Goal: Task Accomplishment & Management: Complete application form

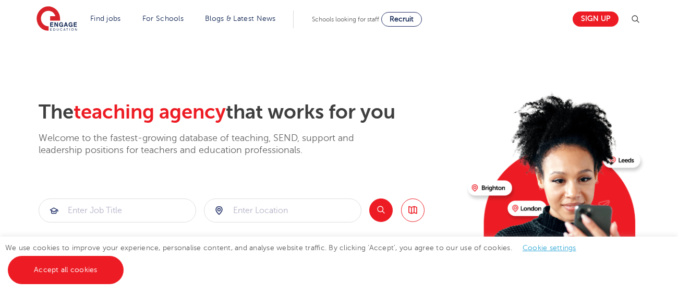
click at [59, 268] on link "Accept all cookies" at bounding box center [66, 269] width 116 height 28
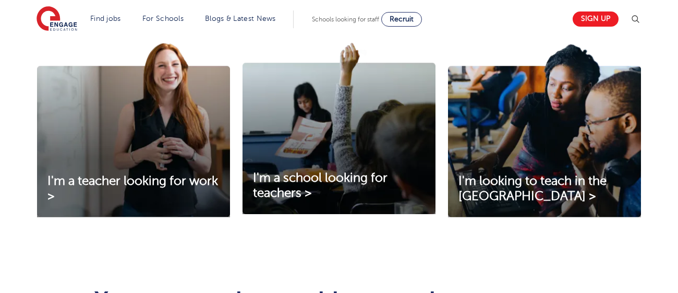
scroll to position [365, 0]
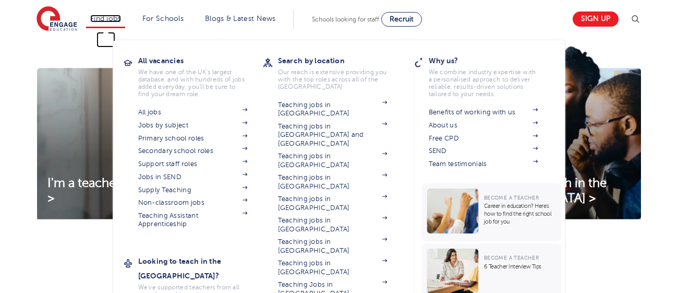
click at [102, 18] on link "Find jobs" at bounding box center [105, 19] width 31 height 8
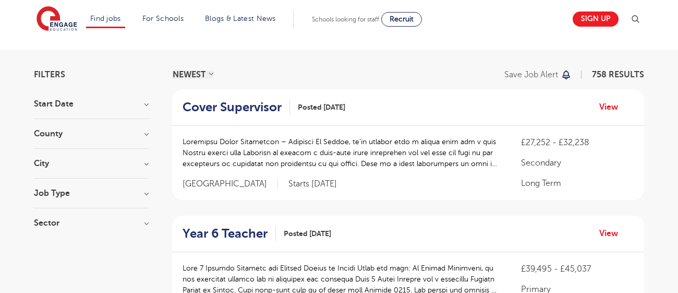
scroll to position [48, 0]
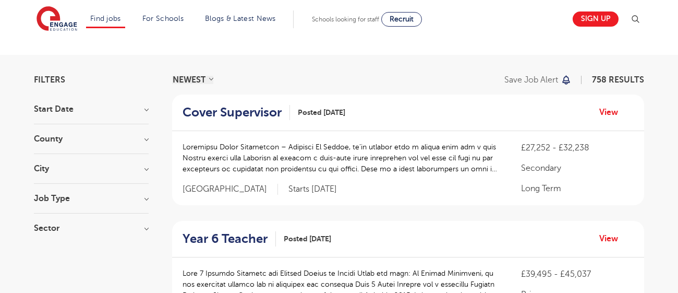
click at [47, 136] on h3 "County" at bounding box center [91, 139] width 115 height 8
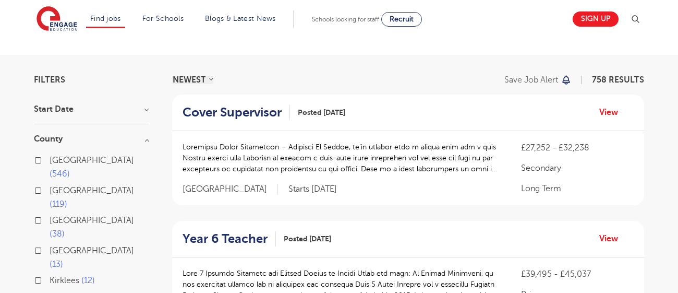
click at [50, 158] on label "London 546" at bounding box center [99, 167] width 99 height 28
click at [50, 158] on input "London 546" at bounding box center [53, 158] width 7 height 7
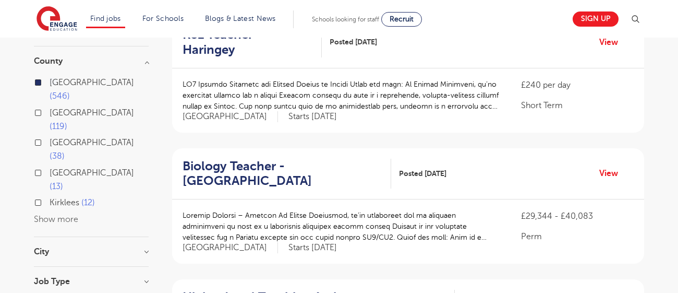
scroll to position [128, 0]
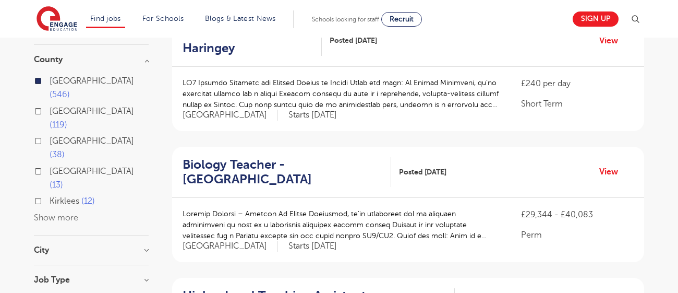
click at [55, 246] on h3 "City" at bounding box center [91, 250] width 115 height 8
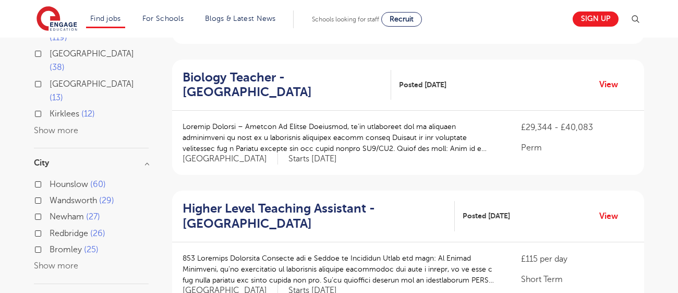
scroll to position [220, 0]
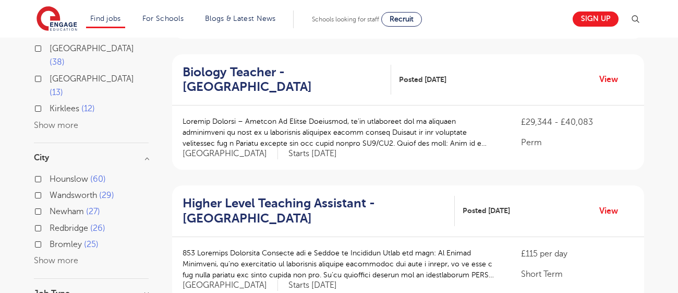
click at [48, 255] on button "Show more" at bounding box center [56, 259] width 44 height 9
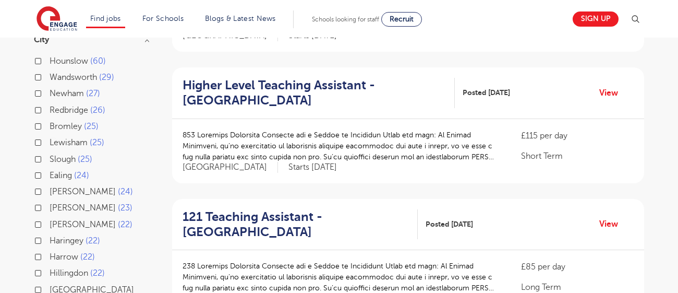
scroll to position [343, 0]
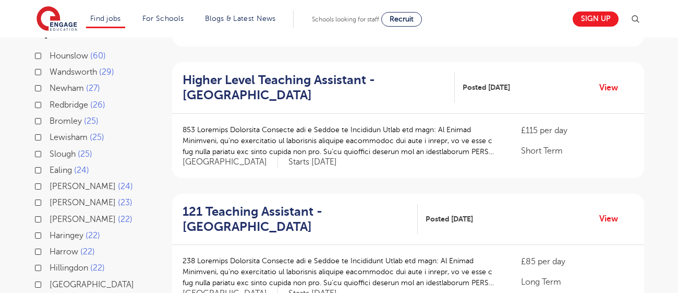
checkbox input "true"
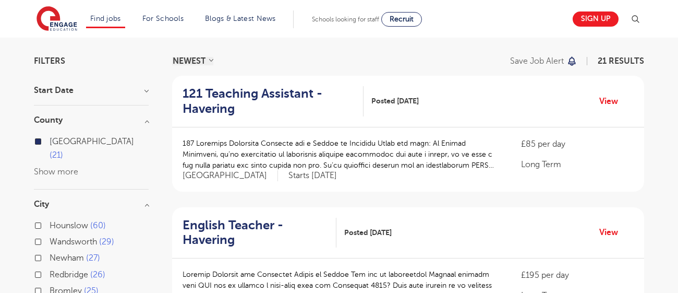
scroll to position [69, 0]
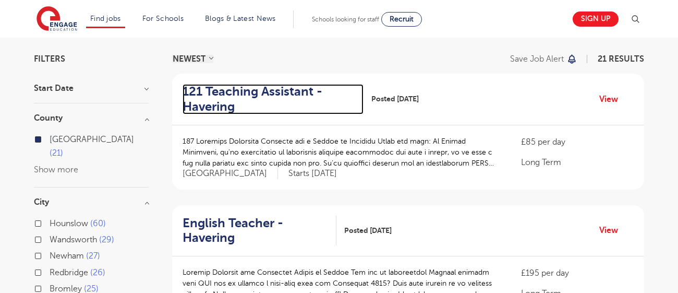
click at [257, 91] on h2 "121 Teaching Assistant - Havering" at bounding box center [268, 99] width 173 height 30
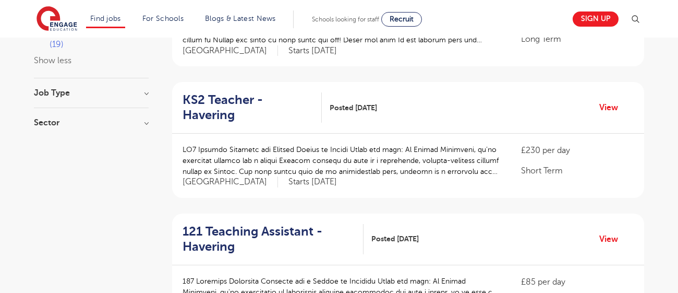
scroll to position [637, 0]
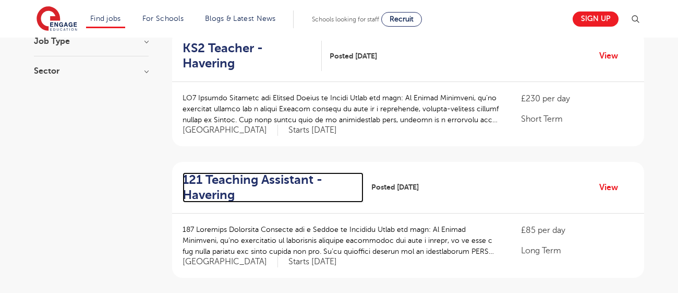
click at [206, 172] on h2 "121 Teaching Assistant - Havering" at bounding box center [268, 187] width 173 height 30
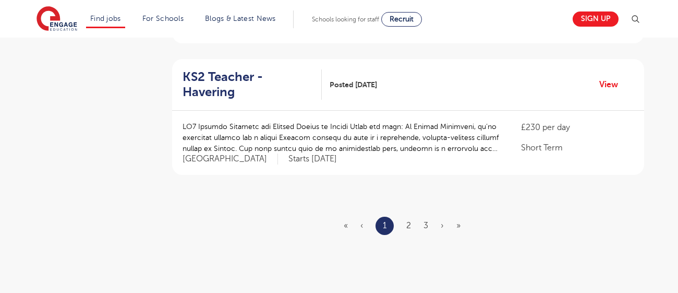
scroll to position [1269, 0]
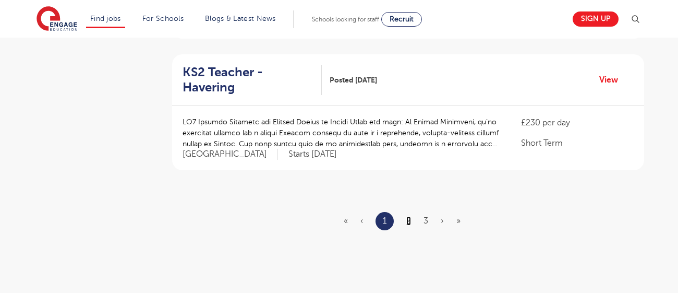
click at [407, 216] on link "2" at bounding box center [408, 220] width 5 height 9
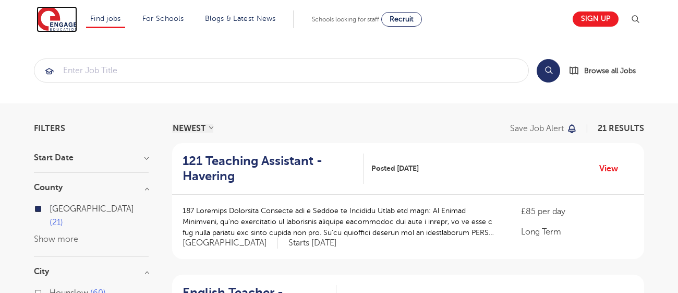
click at [49, 31] on img at bounding box center [56, 19] width 41 height 26
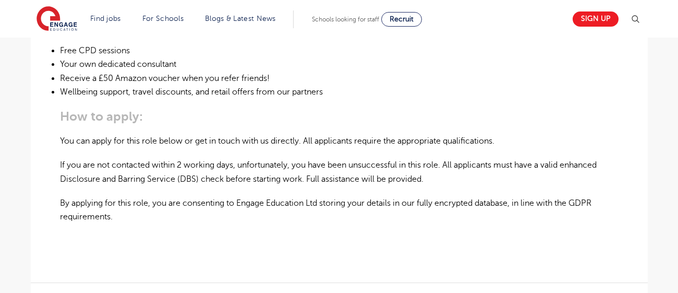
scroll to position [668, 0]
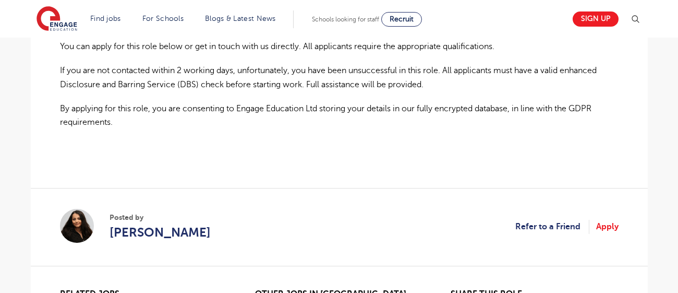
scroll to position [764, 0]
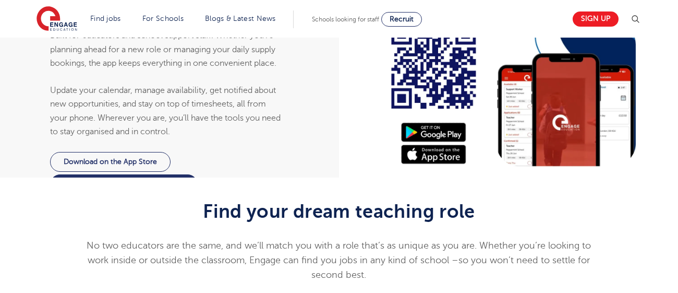
scroll to position [935, 0]
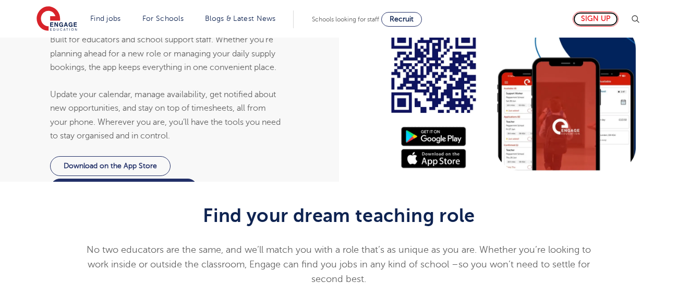
click at [591, 15] on link "Sign up" at bounding box center [595, 18] width 46 height 15
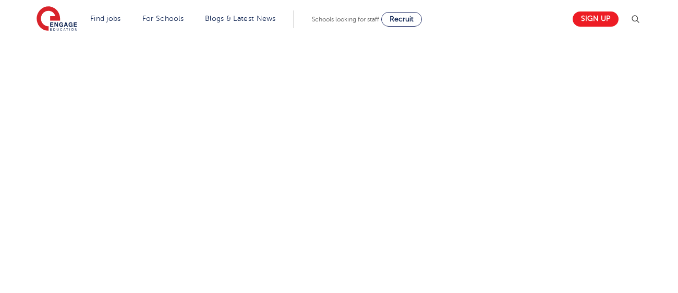
scroll to position [640, 0]
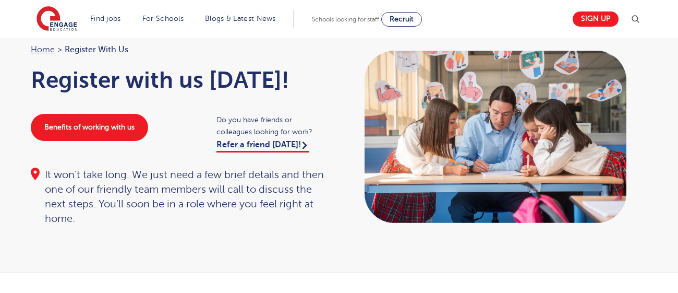
scroll to position [47, 0]
click at [279, 148] on link "Refer a friend today!" at bounding box center [262, 146] width 92 height 13
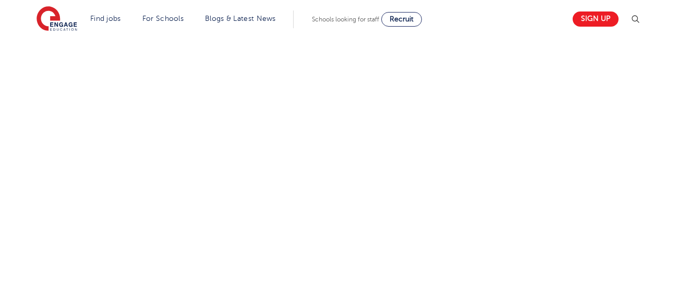
scroll to position [506, 0]
